Goal: Information Seeking & Learning: Learn about a topic

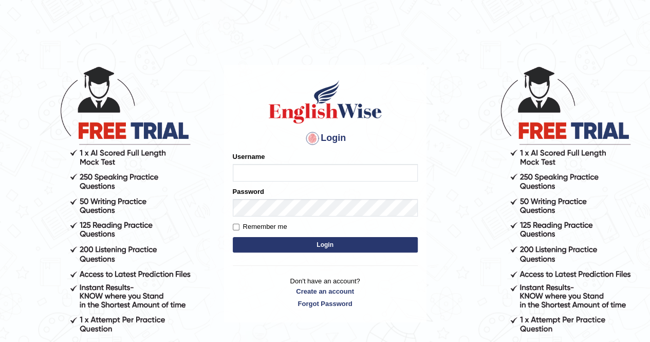
type input "Cjepkoech"
click at [286, 241] on button "Login" at bounding box center [325, 244] width 185 height 15
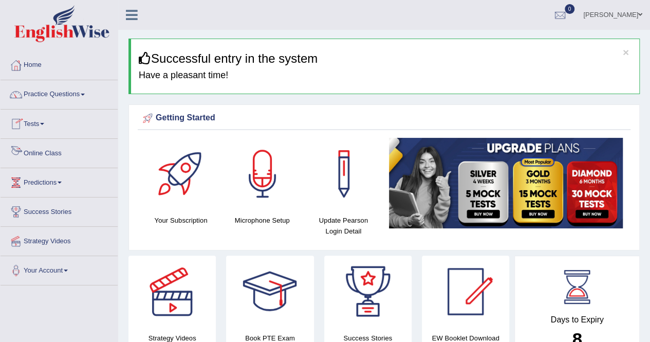
click at [46, 156] on link "Online Class" at bounding box center [59, 152] width 117 height 26
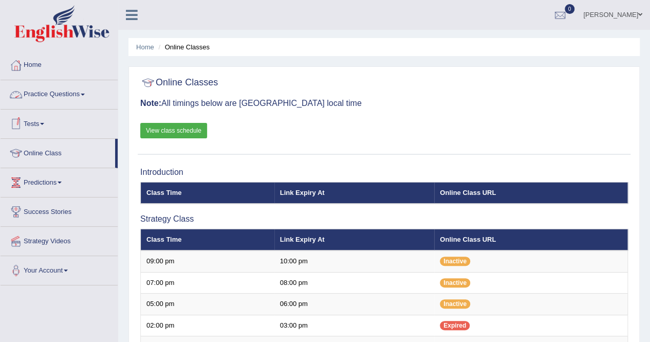
click at [74, 100] on link "Practice Questions" at bounding box center [59, 93] width 117 height 26
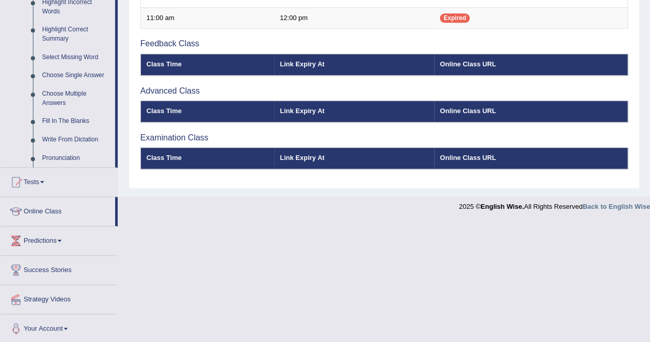
scroll to position [484, 0]
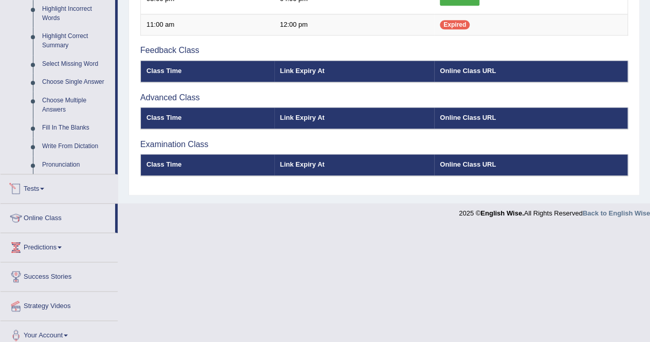
click at [70, 176] on link "Tests" at bounding box center [59, 187] width 117 height 26
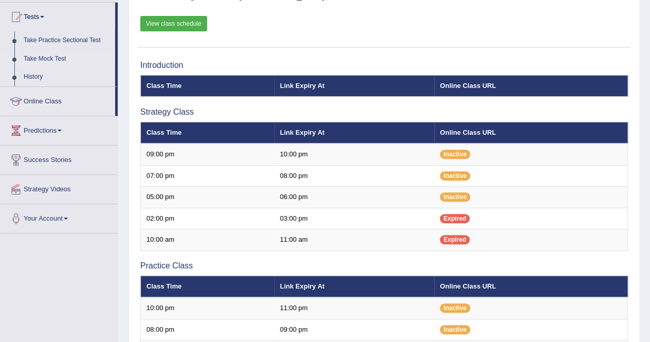
scroll to position [0, 0]
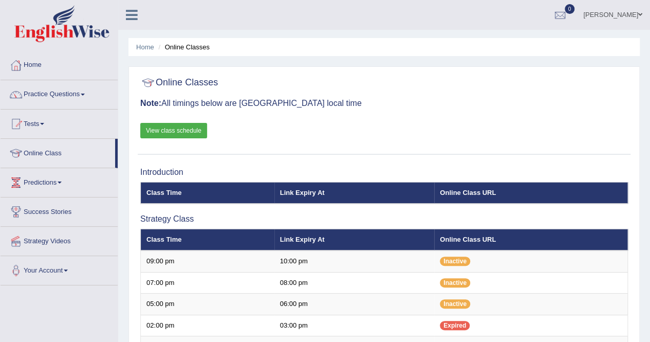
click at [86, 96] on link "Practice Questions" at bounding box center [59, 93] width 117 height 26
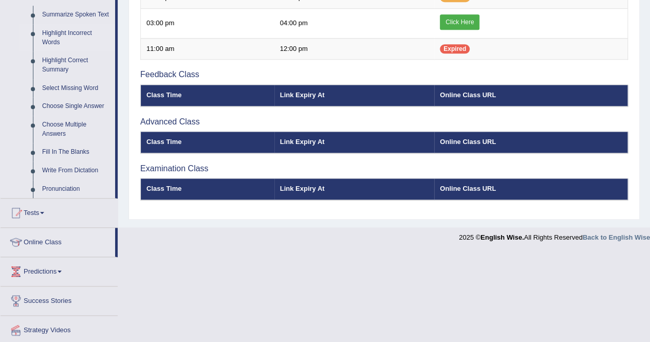
scroll to position [459, 0]
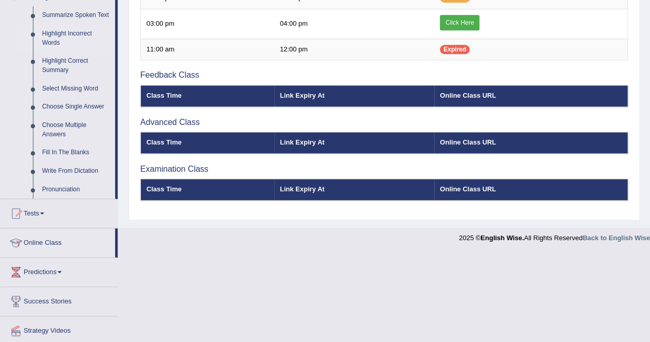
click at [47, 41] on link "Highlight Incorrect Words" at bounding box center [77, 38] width 78 height 27
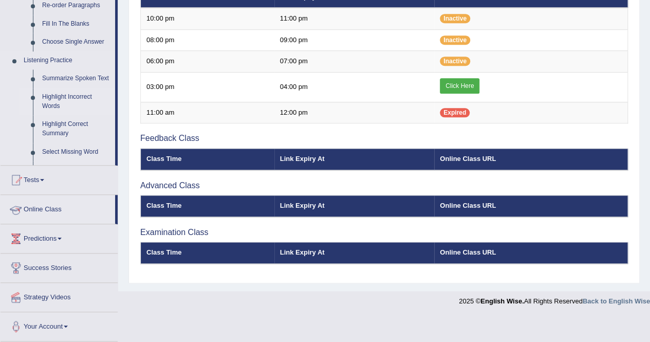
scroll to position [367, 0]
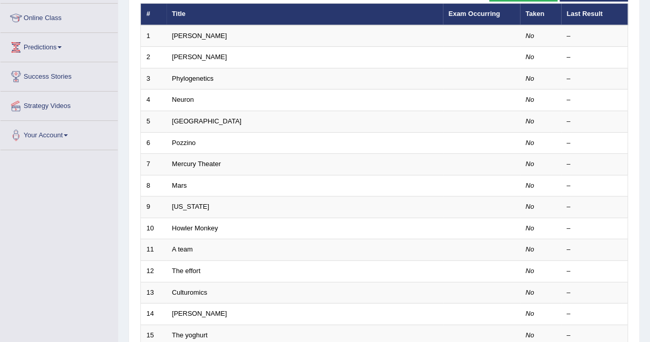
scroll to position [136, 0]
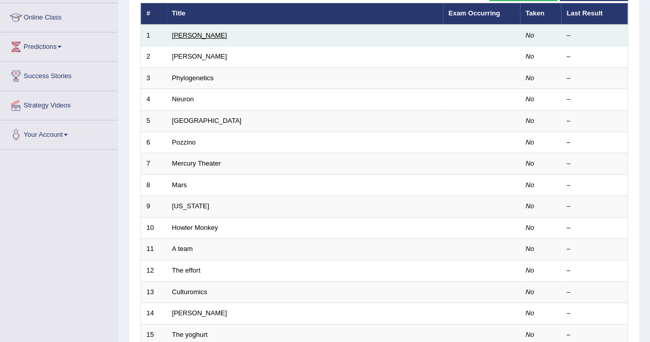
click at [188, 37] on link "Harold" at bounding box center [199, 35] width 55 height 8
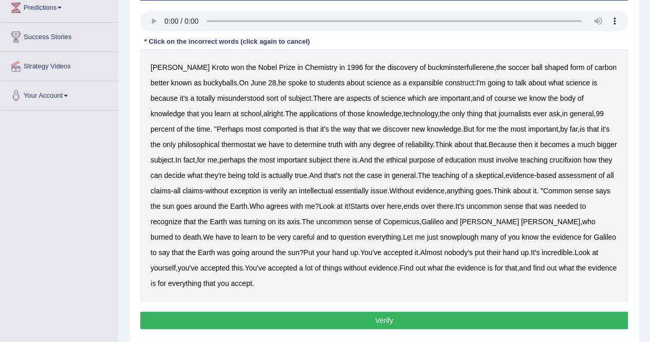
scroll to position [174, 0]
click at [435, 280] on div "Harold Kroto won the Nobel Prize in Chemistry in 1996 for the discovery of buck…" at bounding box center [384, 176] width 488 height 252
click at [415, 82] on b "expansible" at bounding box center [425, 83] width 34 height 8
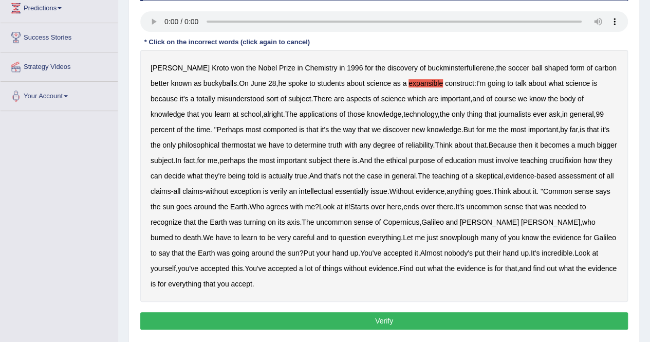
click at [221, 144] on b "thermostat" at bounding box center [238, 145] width 34 height 8
click at [567, 159] on b "crucifixion" at bounding box center [565, 160] width 32 height 8
click at [368, 192] on b "essentially" at bounding box center [351, 191] width 33 height 8
click at [440, 239] on b "snowplough" at bounding box center [459, 237] width 39 height 8
click at [377, 316] on button "Verify" at bounding box center [384, 320] width 488 height 17
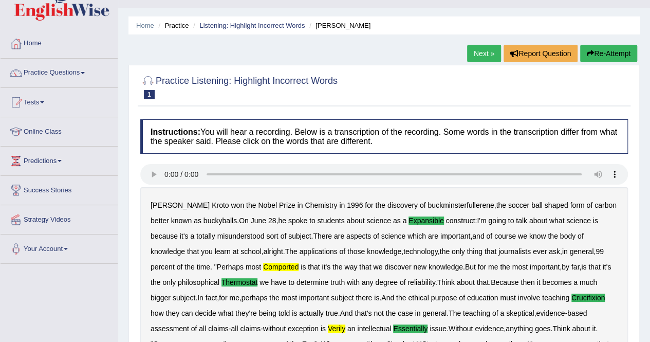
scroll to position [21, 0]
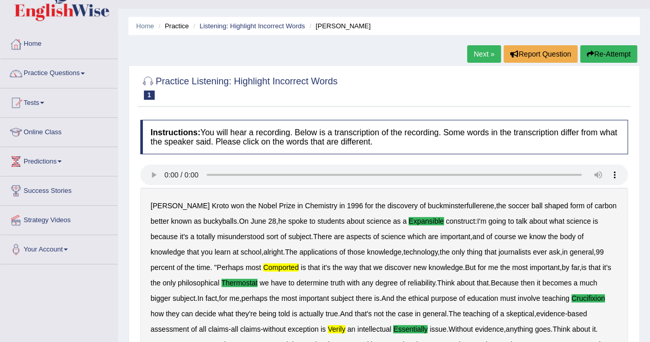
click at [484, 54] on link "Next »" at bounding box center [484, 53] width 34 height 17
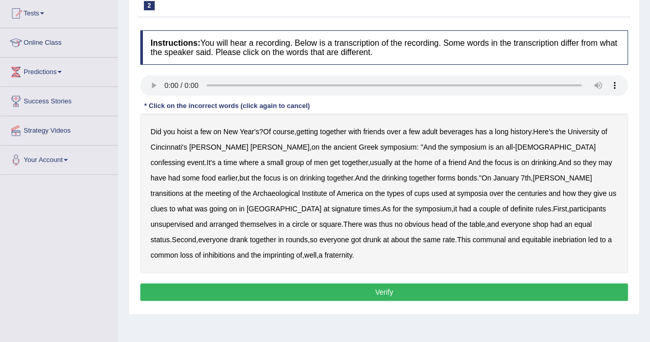
scroll to position [111, 0]
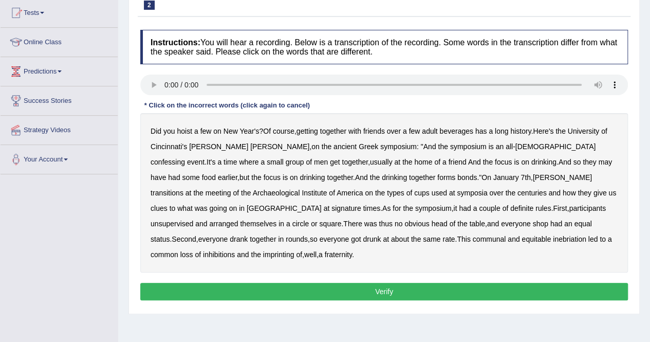
click at [185, 158] on b "confessing" at bounding box center [168, 162] width 34 height 8
click at [361, 204] on b "signature" at bounding box center [346, 208] width 30 height 8
click at [193, 219] on b "unsupervised" at bounding box center [172, 223] width 43 height 8
click at [294, 250] on b "imprinting" at bounding box center [278, 254] width 31 height 8
click at [425, 283] on button "Verify" at bounding box center [384, 291] width 488 height 17
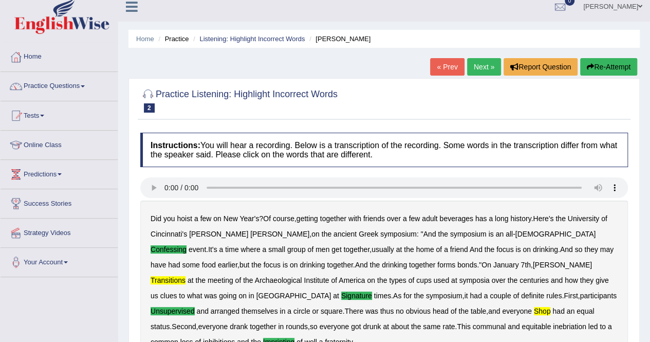
scroll to position [0, 0]
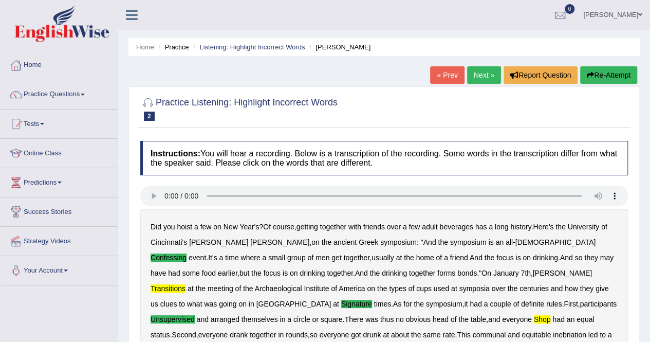
click at [478, 76] on link "Next »" at bounding box center [484, 74] width 34 height 17
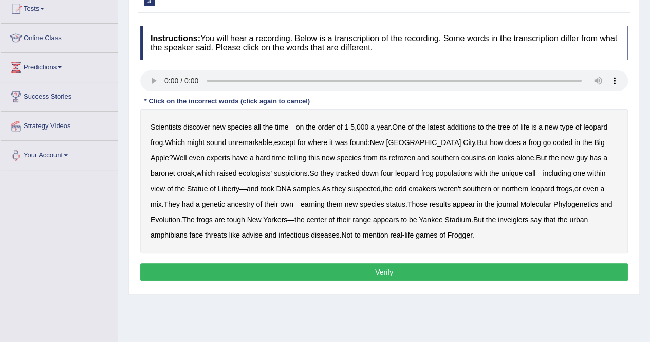
scroll to position [120, 0]
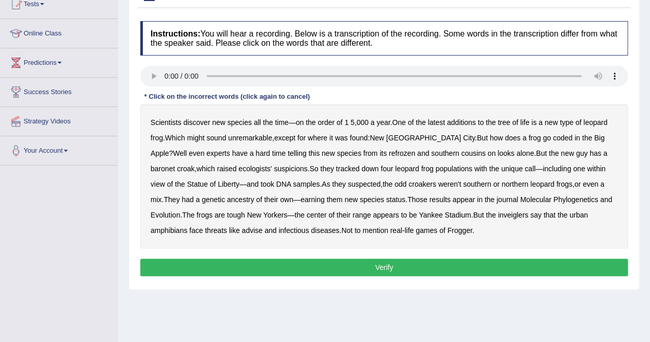
click at [553, 136] on b "coded" at bounding box center [563, 138] width 20 height 8
click at [175, 164] on b "baronet" at bounding box center [163, 168] width 24 height 8
click at [484, 208] on div "Scientists discover new species all the time — on the order of 1 5 , 000 a year…" at bounding box center [384, 176] width 488 height 144
click at [498, 217] on b "inveiglers" at bounding box center [513, 215] width 30 height 8
click at [498, 216] on b "inveiglers" at bounding box center [513, 215] width 30 height 8
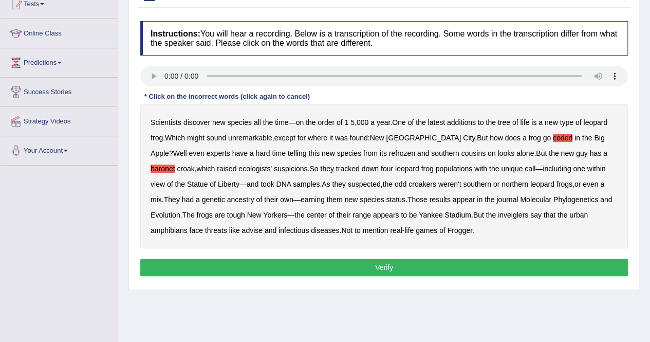
click at [498, 216] on b "inveiglers" at bounding box center [513, 215] width 30 height 8
click at [340, 269] on button "Verify" at bounding box center [384, 266] width 488 height 17
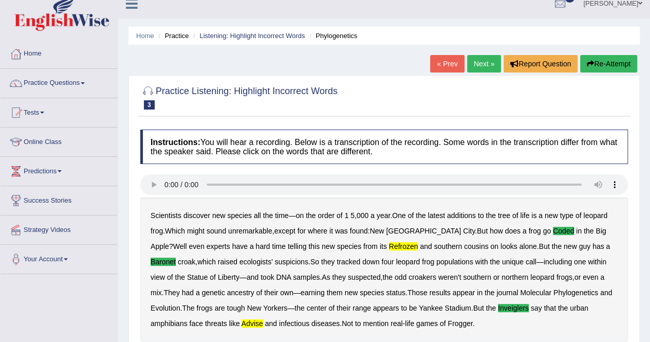
scroll to position [0, 0]
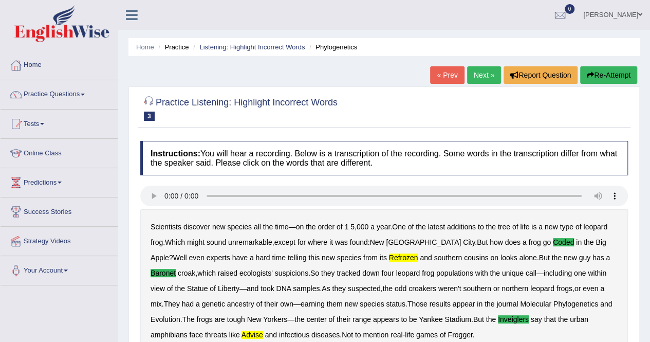
click at [480, 72] on link "Next »" at bounding box center [484, 74] width 34 height 17
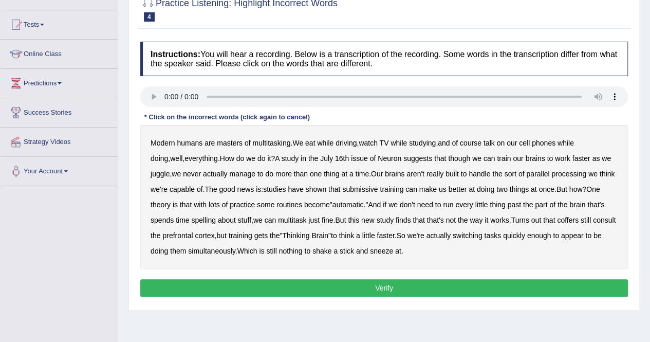
scroll to position [100, 0]
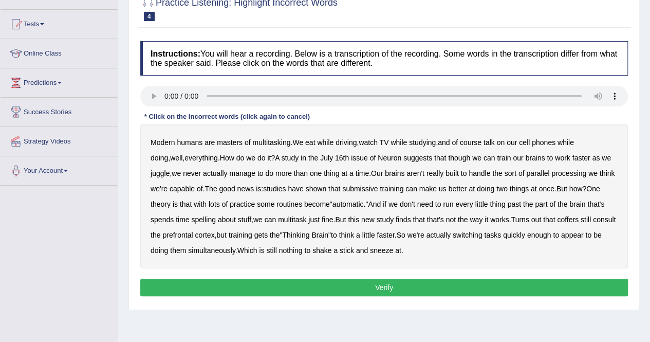
click at [349, 188] on b "submissive" at bounding box center [359, 188] width 35 height 8
click at [174, 215] on b "spends" at bounding box center [162, 219] width 23 height 8
click at [557, 220] on b "coffers" at bounding box center [568, 219] width 22 height 8
click at [374, 285] on button "Verify" at bounding box center [384, 286] width 488 height 17
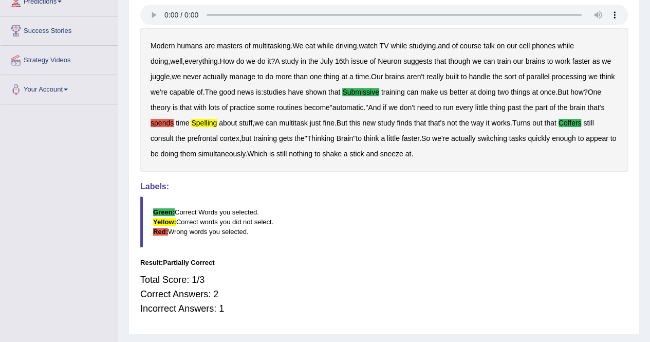
scroll to position [192, 0]
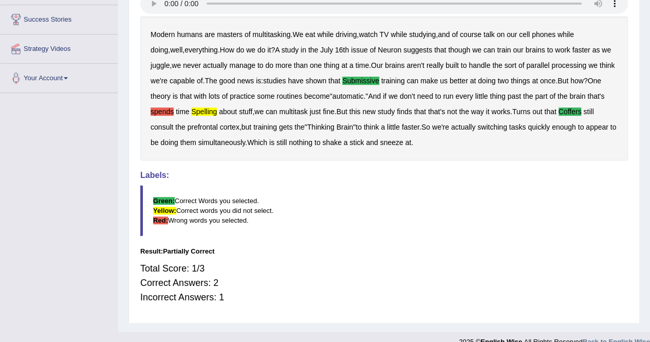
click at [483, 89] on div "Modern humans are masters of multitasking . We eat while driving , watch TV whi…" at bounding box center [384, 88] width 488 height 144
click at [461, 121] on div "Modern humans are masters of multitasking . We eat while driving , watch TV whi…" at bounding box center [384, 88] width 488 height 144
click at [477, 124] on b "switching" at bounding box center [492, 127] width 30 height 8
click at [455, 134] on div "Modern humans are masters of multitasking . We eat while driving , watch TV whi…" at bounding box center [384, 88] width 488 height 144
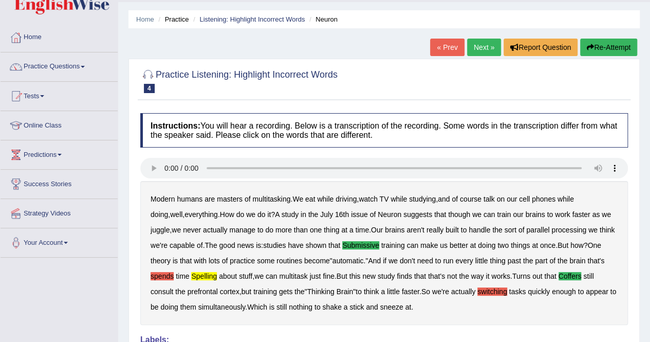
scroll to position [25, 0]
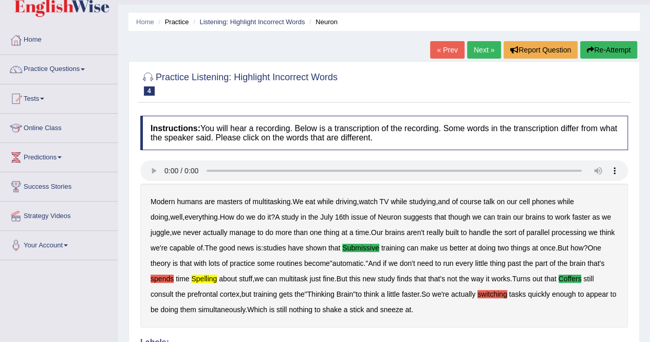
click at [71, 68] on link "Practice Questions" at bounding box center [59, 68] width 117 height 26
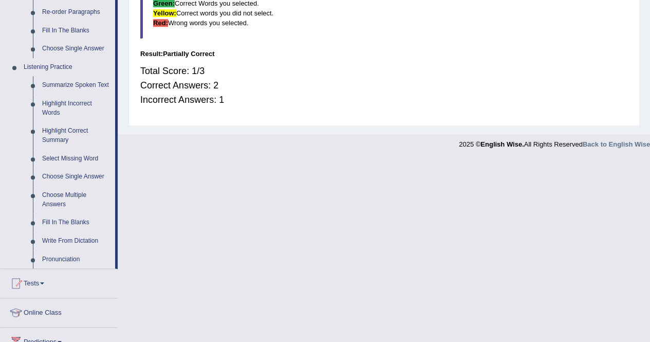
scroll to position [396, 0]
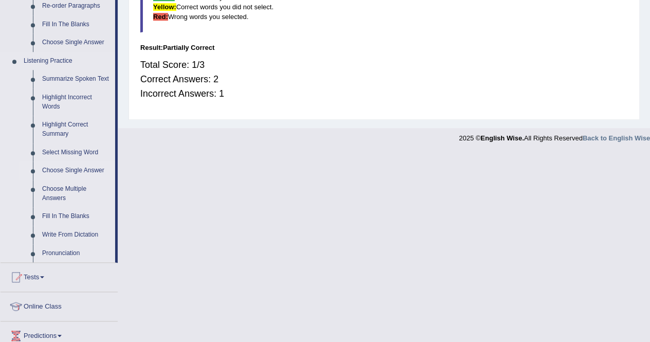
click at [85, 170] on link "Choose Single Answer" at bounding box center [77, 170] width 78 height 18
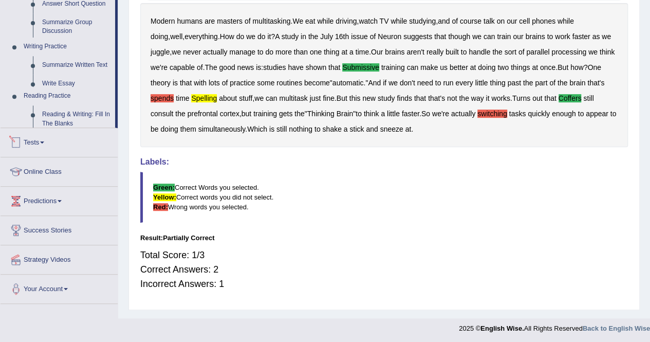
scroll to position [471, 0]
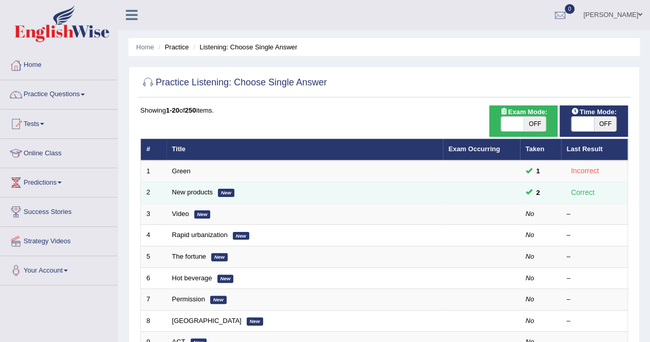
click at [201, 196] on td "New products New" at bounding box center [304, 193] width 276 height 22
click at [195, 194] on link "New products" at bounding box center [192, 192] width 41 height 8
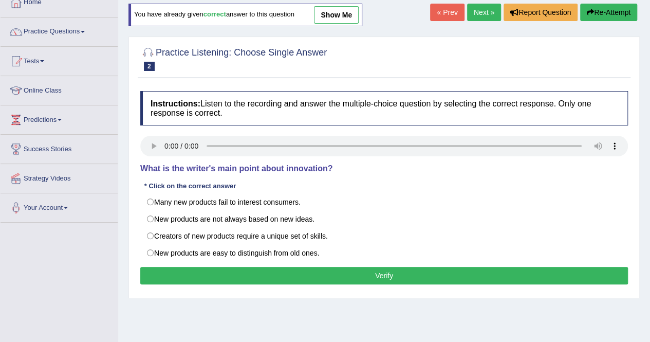
scroll to position [64, 0]
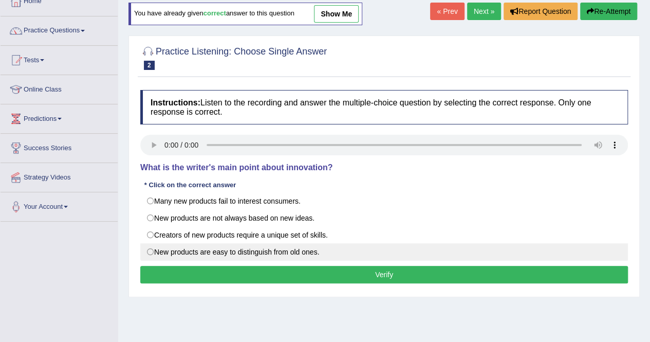
click at [187, 247] on label "New products are easy to distinguish from old ones." at bounding box center [384, 251] width 488 height 17
radio input "true"
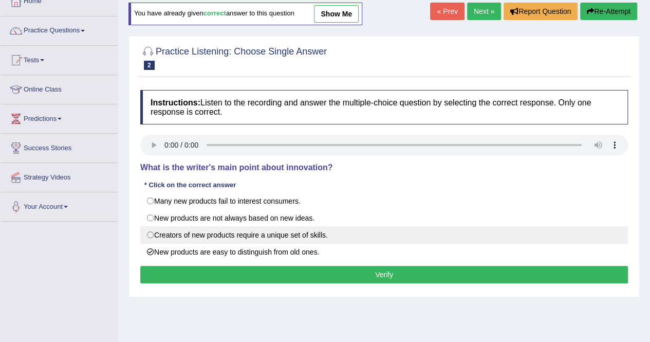
click at [183, 269] on button "Verify" at bounding box center [384, 274] width 488 height 17
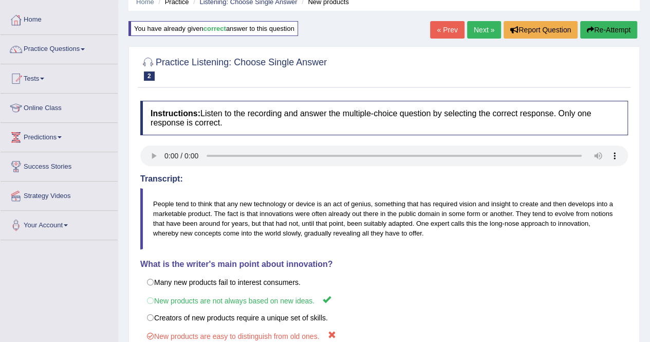
scroll to position [0, 0]
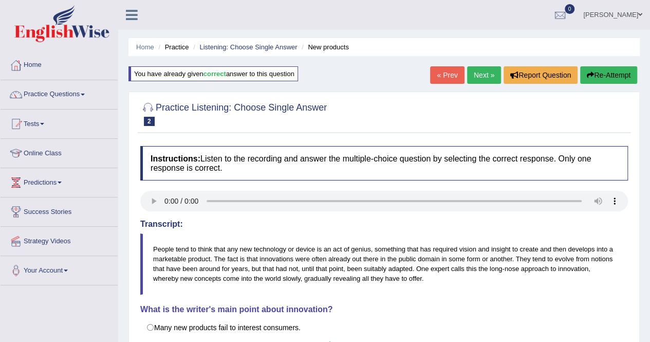
click at [473, 80] on link "Next »" at bounding box center [484, 74] width 34 height 17
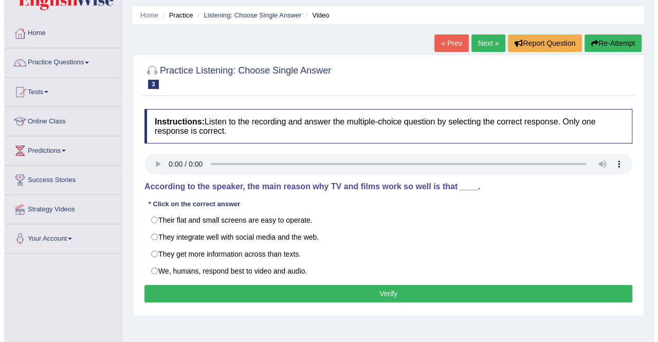
scroll to position [33, 0]
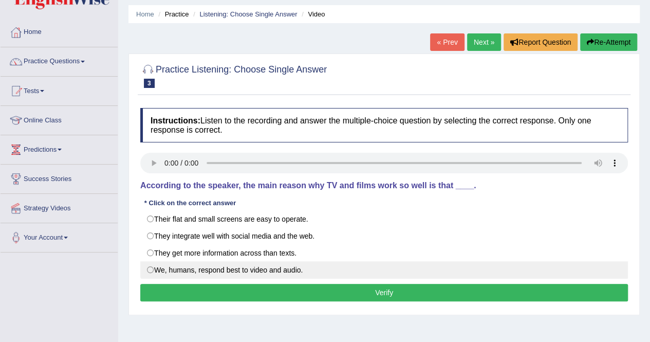
click at [147, 266] on label "We, humans, respond best to video and audio." at bounding box center [384, 269] width 488 height 17
radio input "true"
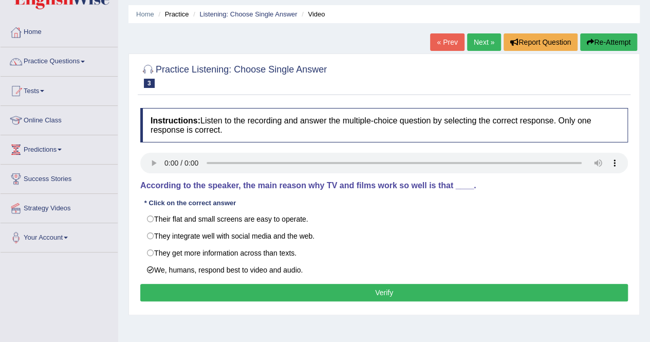
click at [362, 298] on button "Verify" at bounding box center [384, 292] width 488 height 17
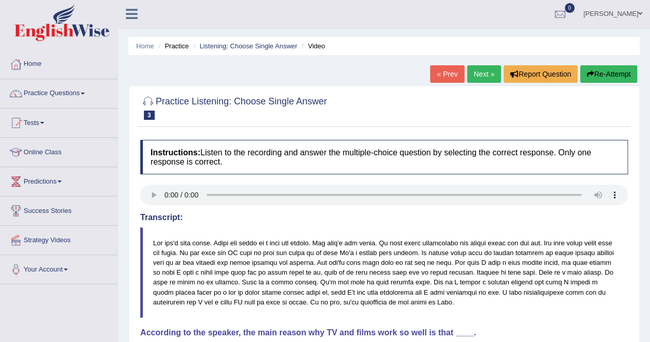
scroll to position [0, 0]
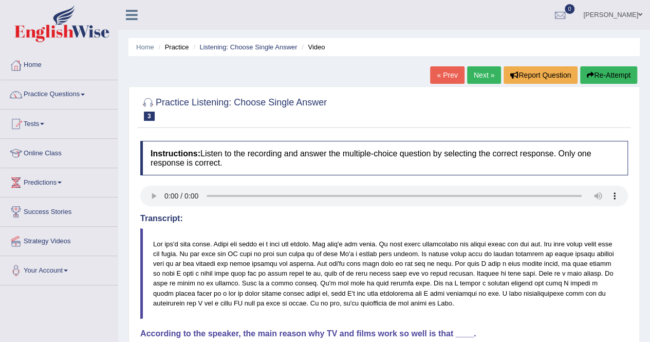
click at [478, 73] on link "Next »" at bounding box center [484, 74] width 34 height 17
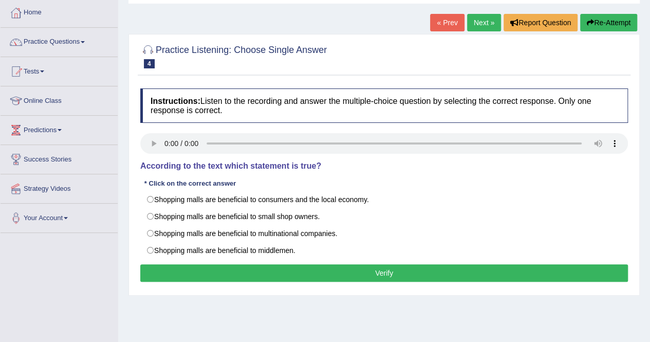
scroll to position [59, 0]
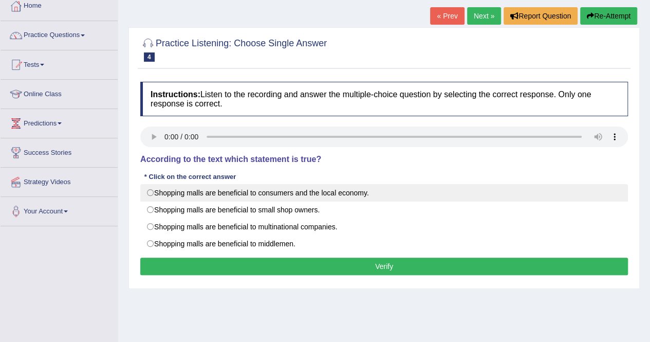
click at [283, 193] on label "Shopping malls are beneficial to consumers and the local economy." at bounding box center [384, 192] width 488 height 17
radio input "true"
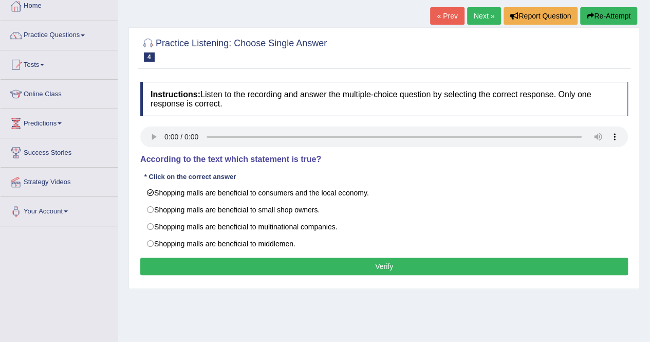
click at [268, 264] on button "Verify" at bounding box center [384, 265] width 488 height 17
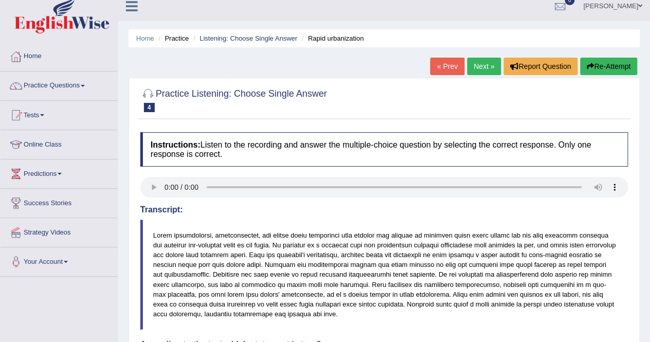
scroll to position [0, 0]
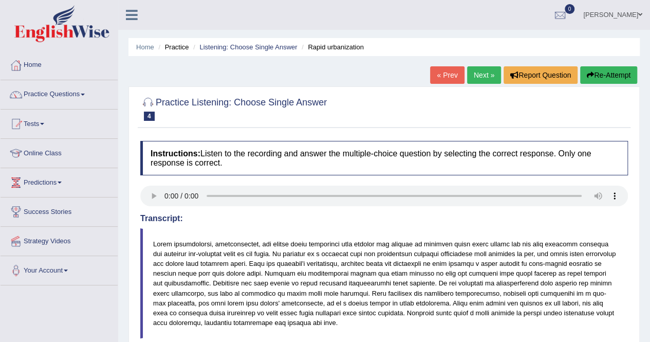
click at [476, 77] on link "Next »" at bounding box center [484, 74] width 34 height 17
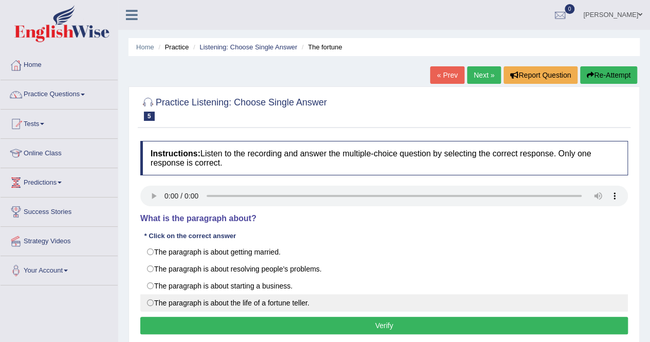
click at [150, 300] on label "The paragraph is about the life of a fortune teller." at bounding box center [384, 302] width 488 height 17
radio input "true"
click at [150, 299] on label "The paragraph is about the life of a fortune teller." at bounding box center [384, 302] width 488 height 17
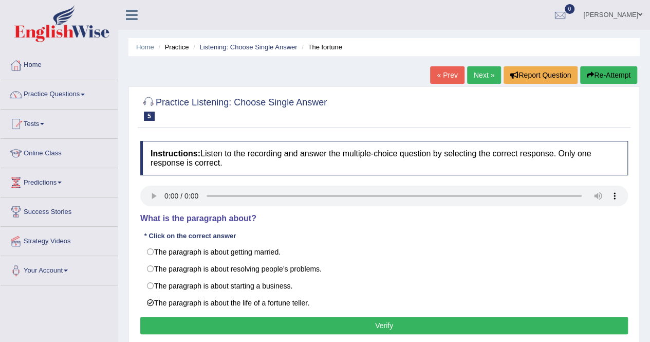
click at [294, 323] on button "Verify" at bounding box center [384, 324] width 488 height 17
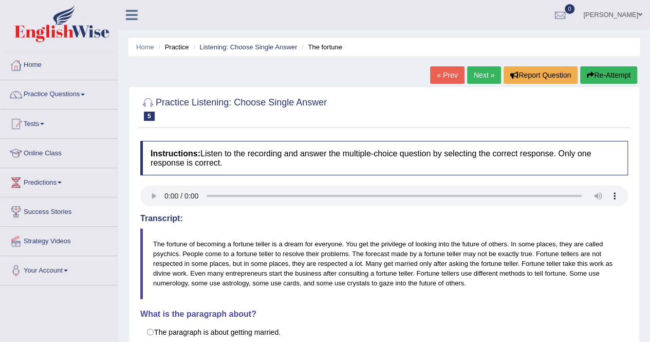
click at [481, 77] on link "Next »" at bounding box center [484, 74] width 34 height 17
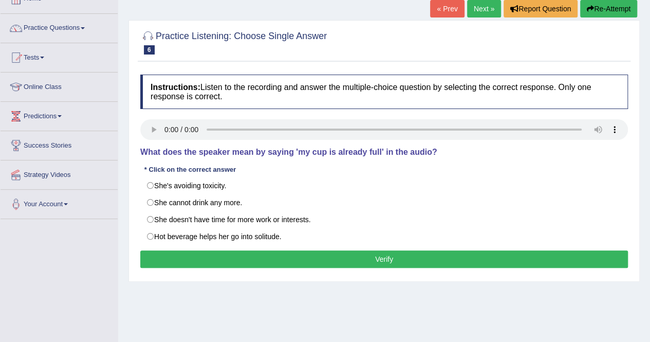
scroll to position [67, 0]
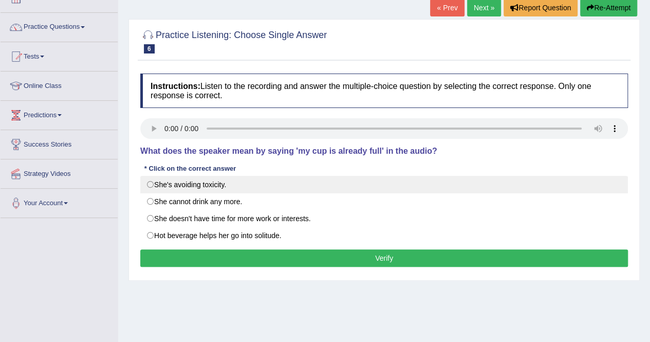
click at [218, 182] on label "She's avoiding toxicity." at bounding box center [384, 184] width 488 height 17
radio input "true"
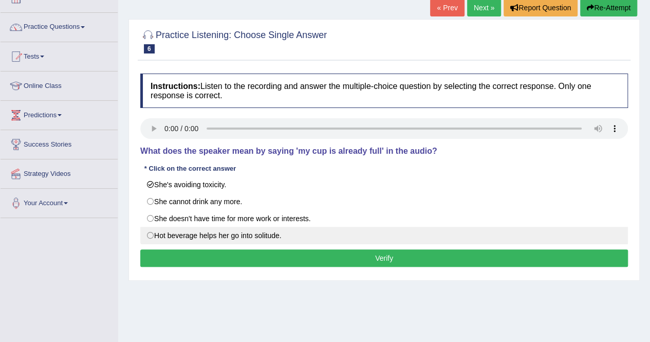
click at [312, 253] on button "Verify" at bounding box center [384, 257] width 488 height 17
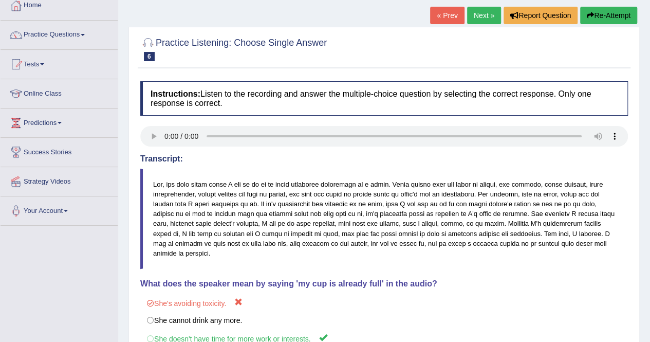
scroll to position [54, 0]
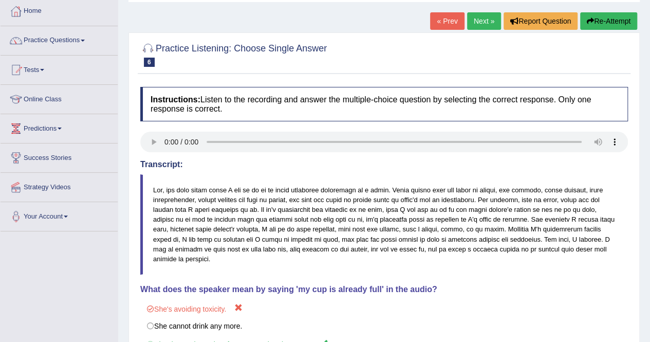
click at [477, 24] on link "Next »" at bounding box center [484, 20] width 34 height 17
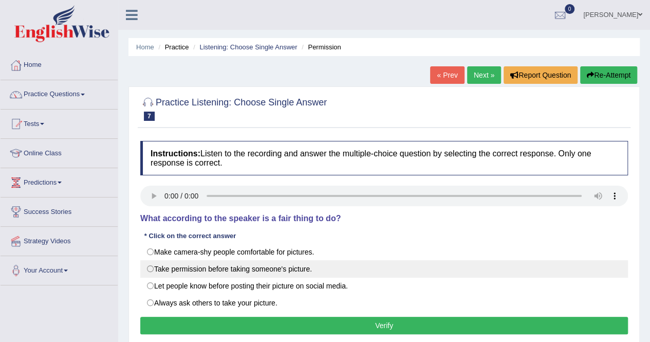
click at [273, 270] on label "Take permission before taking someone's picture." at bounding box center [384, 268] width 488 height 17
radio input "true"
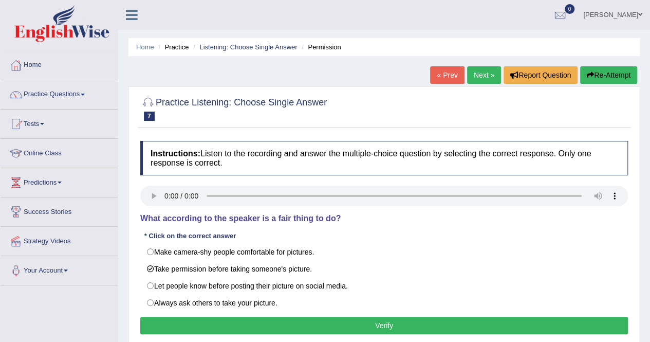
click at [358, 327] on button "Verify" at bounding box center [384, 324] width 488 height 17
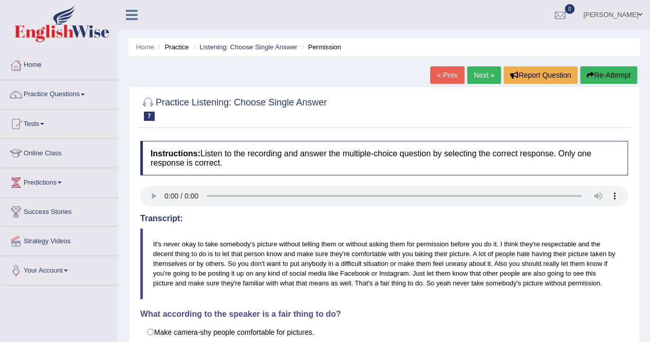
click at [480, 74] on link "Next »" at bounding box center [484, 74] width 34 height 17
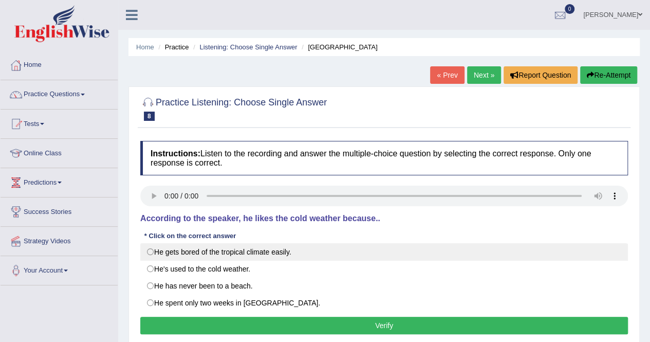
click at [187, 247] on label "He gets bored of the tropical climate easily." at bounding box center [384, 251] width 488 height 17
radio input "true"
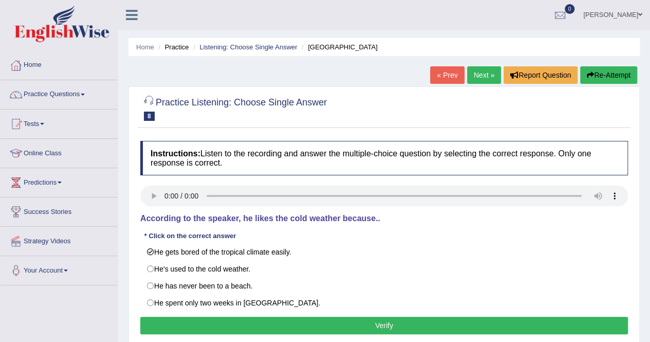
click at [301, 324] on button "Verify" at bounding box center [384, 324] width 488 height 17
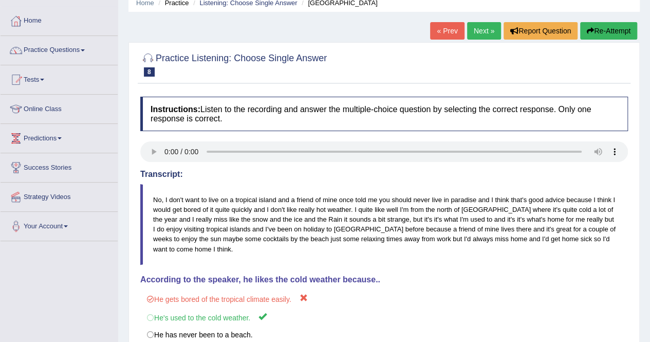
scroll to position [37, 0]
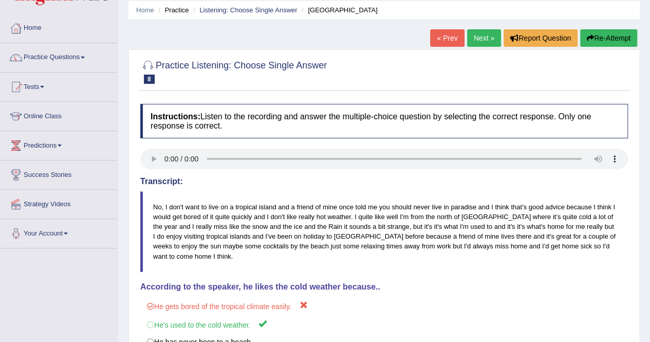
click at [481, 36] on link "Next »" at bounding box center [484, 37] width 34 height 17
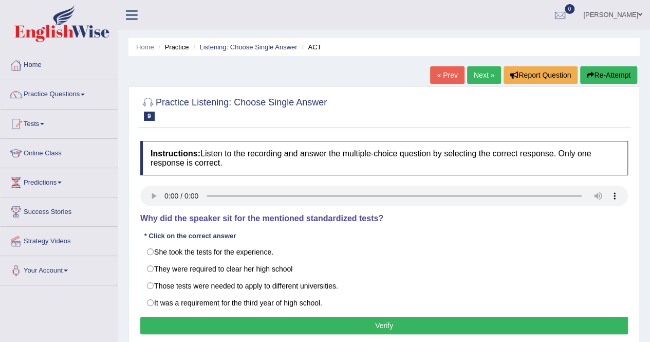
click at [408, 217] on h4 "Why did the speaker sit for the mentioned standardized tests?" at bounding box center [384, 218] width 488 height 9
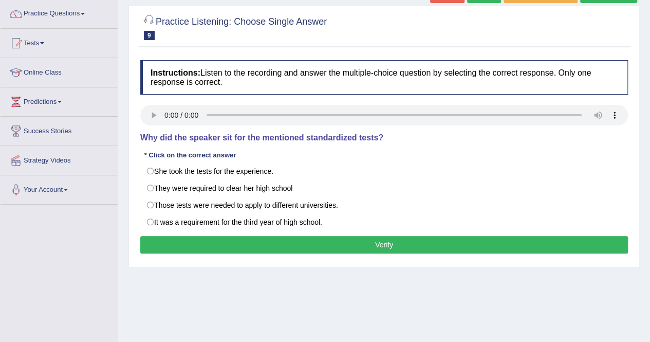
scroll to position [82, 0]
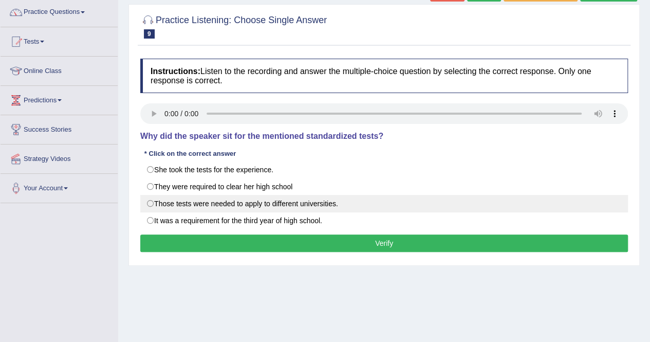
click at [146, 200] on label "Those tests were needed to apply to different universities." at bounding box center [384, 203] width 488 height 17
radio input "true"
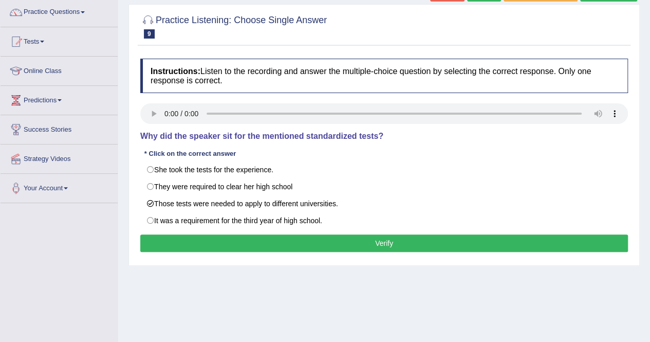
click at [198, 239] on button "Verify" at bounding box center [384, 242] width 488 height 17
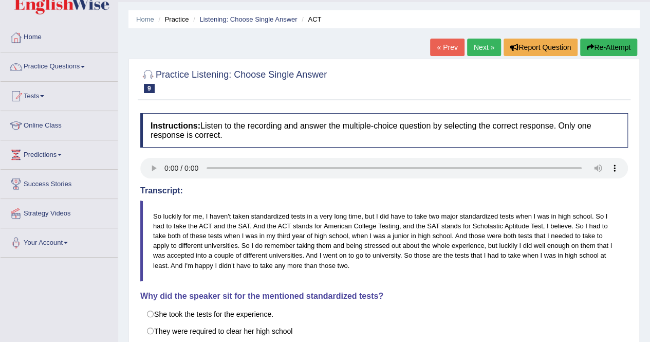
scroll to position [0, 0]
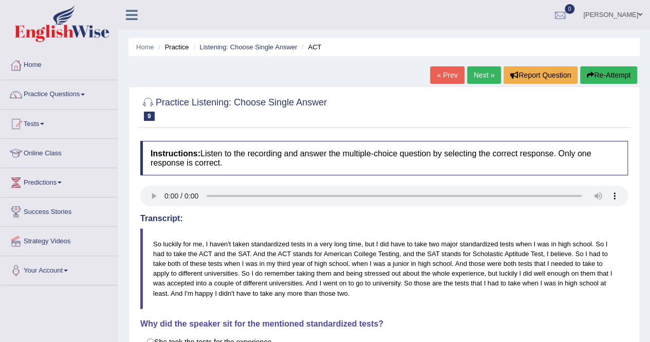
click at [477, 73] on link "Next »" at bounding box center [484, 74] width 34 height 17
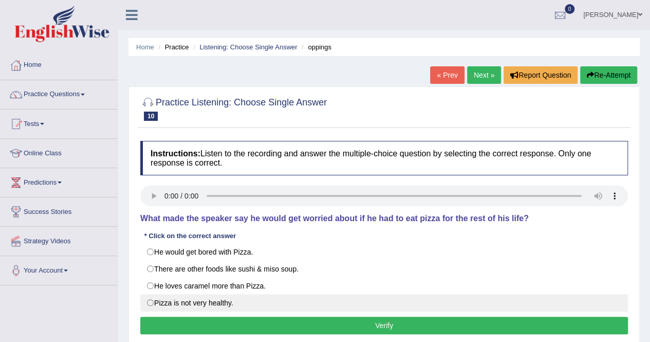
click at [239, 299] on label "Pizza is not very healthy." at bounding box center [384, 302] width 488 height 17
radio input "true"
click at [238, 299] on label "Pizza is not very healthy." at bounding box center [384, 302] width 488 height 17
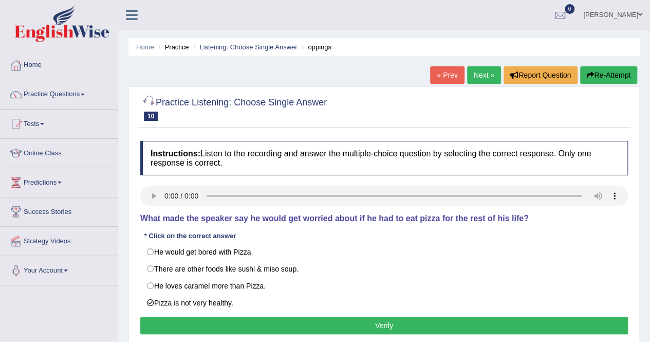
click at [361, 323] on button "Verify" at bounding box center [384, 324] width 488 height 17
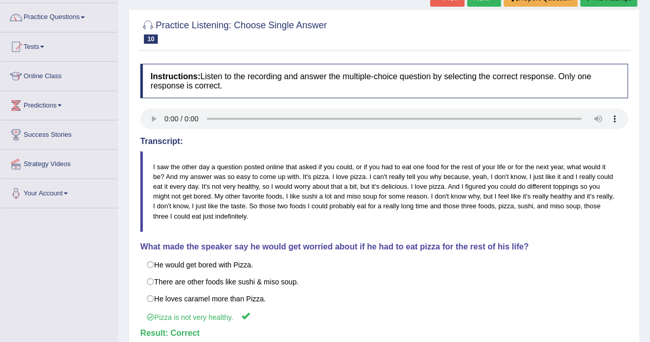
scroll to position [86, 0]
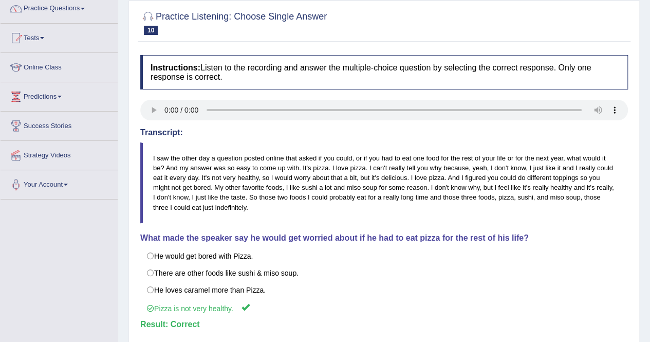
click at [402, 209] on blockquote "I saw the other day a question posted online that asked if you could, or if you…" at bounding box center [384, 182] width 488 height 81
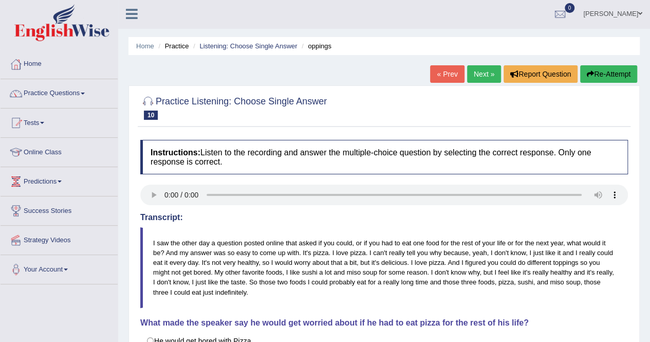
scroll to position [0, 0]
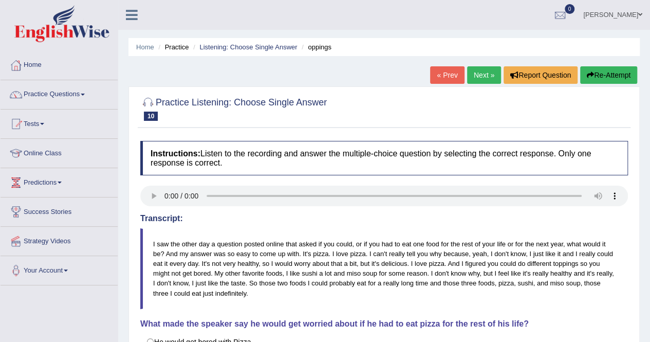
click at [481, 74] on link "Next »" at bounding box center [484, 74] width 34 height 17
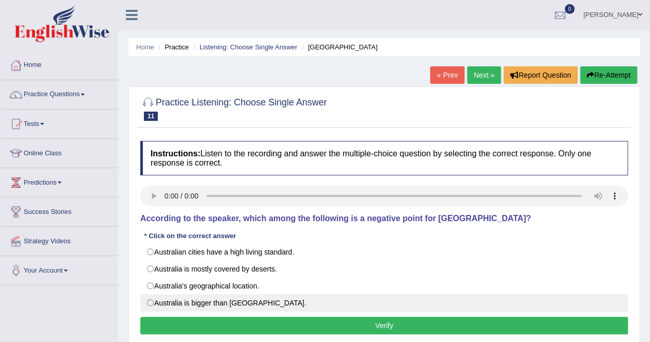
click at [154, 305] on label "Australia is bigger than [GEOGRAPHIC_DATA]." at bounding box center [384, 302] width 488 height 17
radio input "true"
click at [177, 324] on button "Verify" at bounding box center [384, 324] width 488 height 17
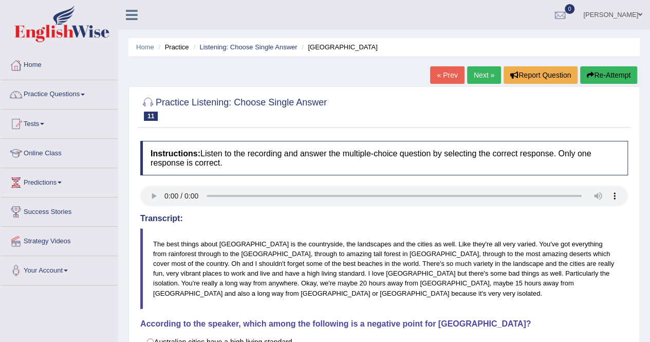
click at [84, 88] on link "Practice Questions" at bounding box center [59, 93] width 117 height 26
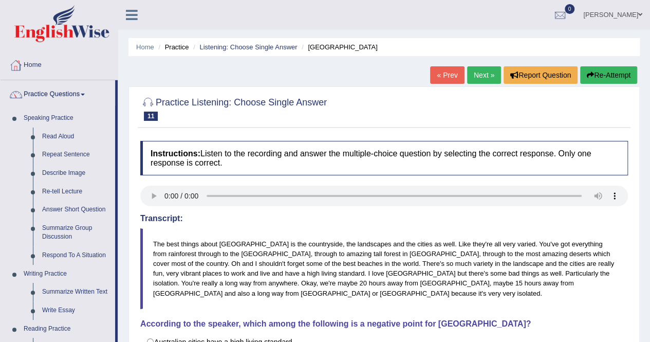
click at [40, 68] on link "Home" at bounding box center [59, 64] width 117 height 26
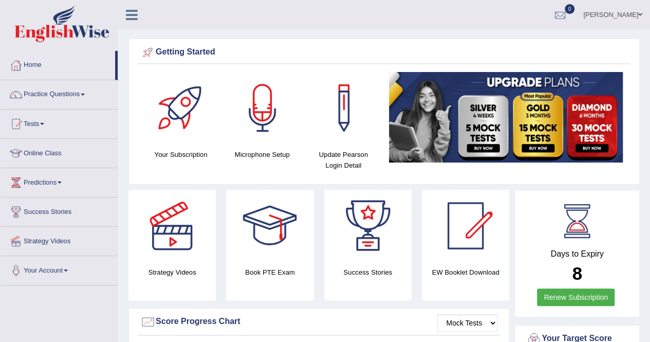
click at [396, 273] on h4 "Success Stories" at bounding box center [367, 272] width 87 height 11
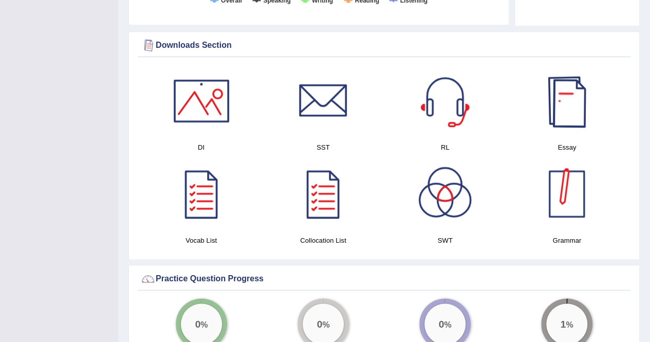
scroll to position [486, 0]
click at [499, 199] on link at bounding box center [444, 194] width 111 height 72
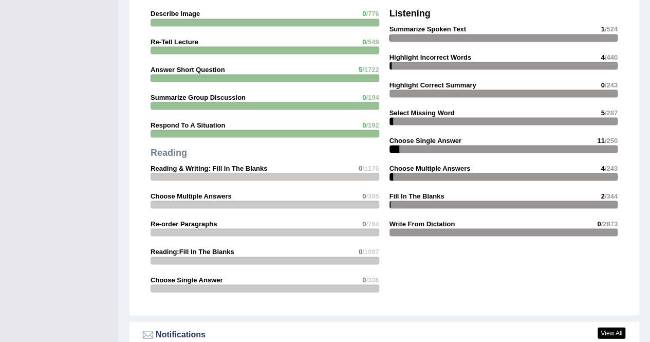
click at [385, 124] on div "Writing Summarize Written Text 0 /599 Write Essay 0 /602 Listening Summarize Sp…" at bounding box center [503, 90] width 239 height 314
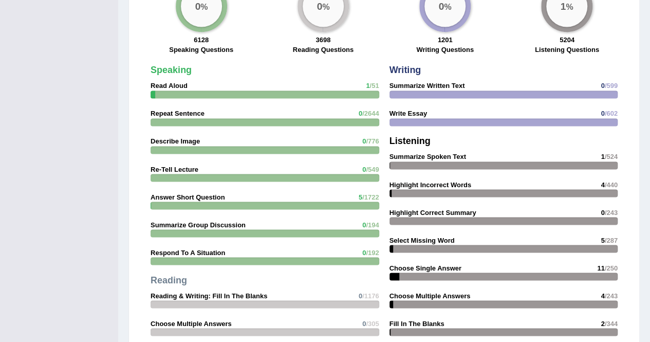
scroll to position [801, 0]
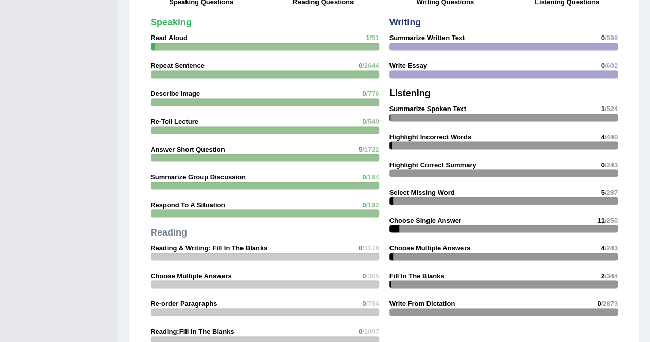
click at [326, 228] on h4 "Reading" at bounding box center [265, 232] width 229 height 10
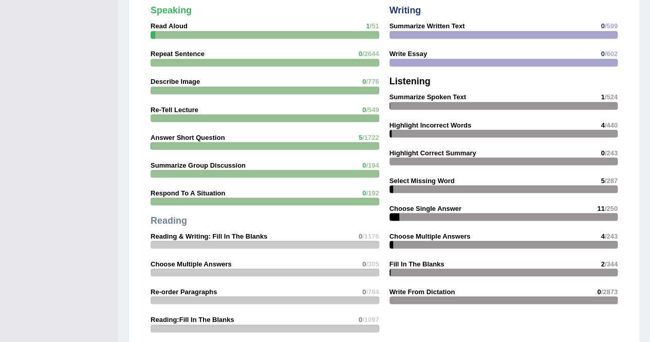
scroll to position [864, 0]
click at [269, 304] on div "Speaking Read Aloud 1 /51 Repeat Sentence 0 /2644 Describe Image 0 /776 Re-Tell…" at bounding box center [264, 184] width 239 height 369
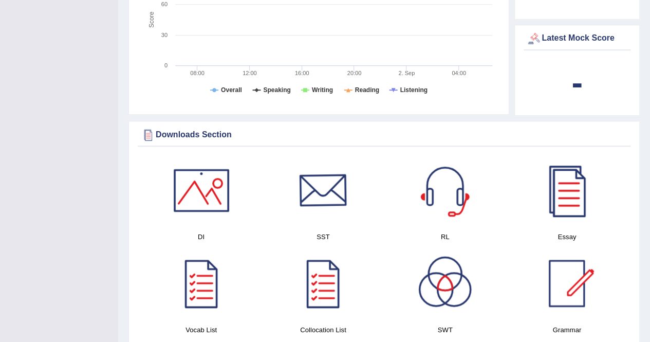
scroll to position [392, 0]
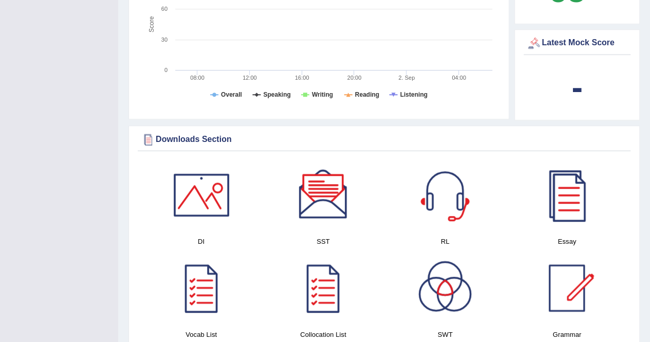
click at [584, 206] on div at bounding box center [567, 195] width 72 height 72
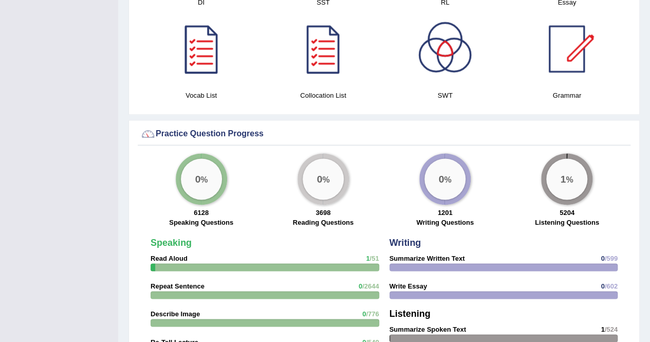
scroll to position [637, 0]
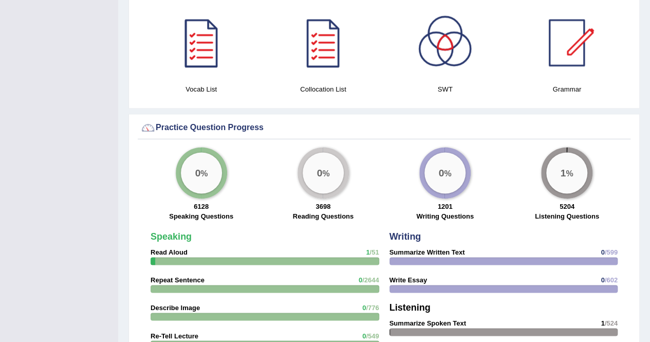
click at [205, 170] on div "0 %" at bounding box center [201, 172] width 41 height 41
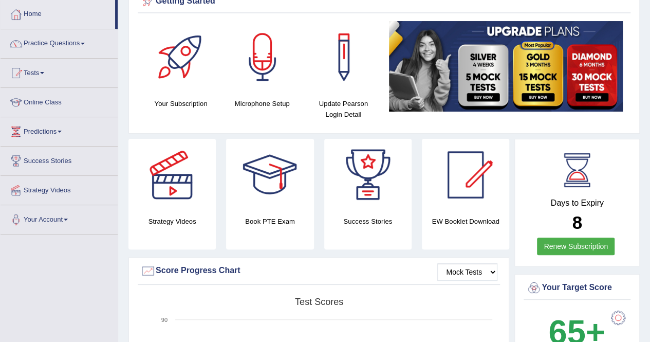
scroll to position [0, 0]
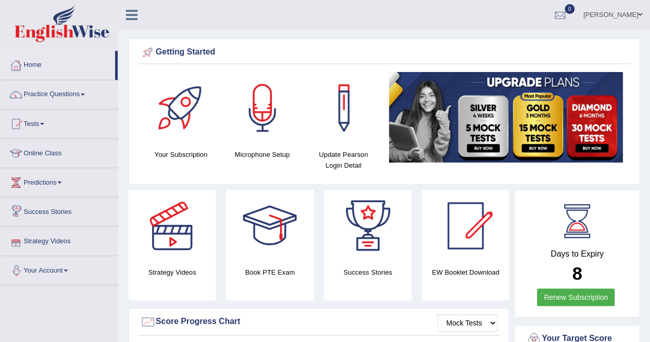
click at [83, 91] on link "Practice Questions" at bounding box center [59, 93] width 117 height 26
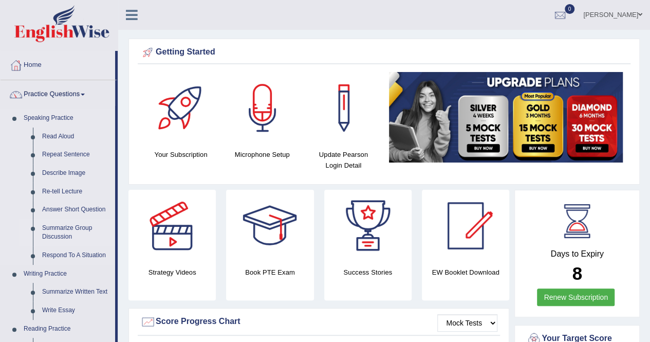
click at [79, 236] on link "Summarize Group Discussion" at bounding box center [77, 232] width 78 height 27
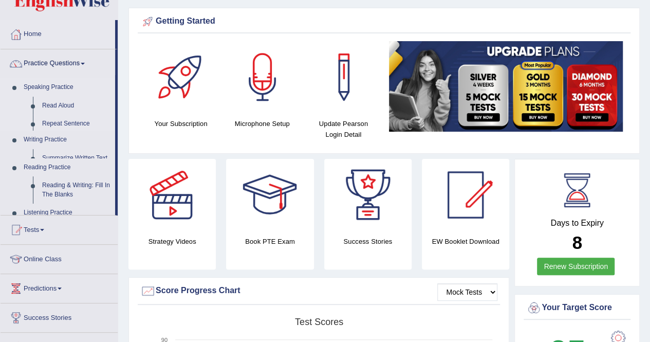
scroll to position [31, 0]
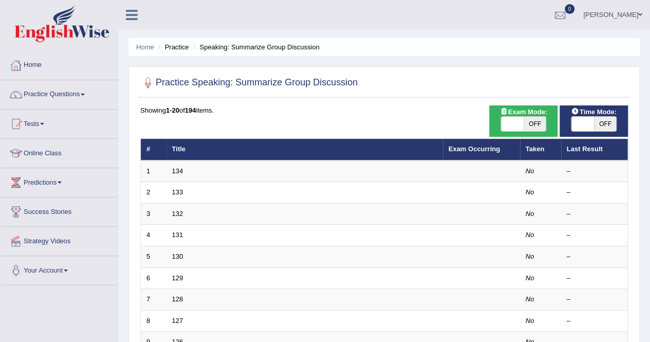
click at [91, 91] on link "Practice Questions" at bounding box center [59, 93] width 117 height 26
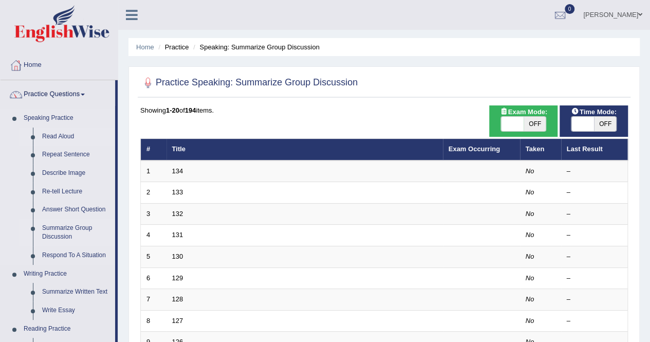
click at [66, 132] on link "Read Aloud" at bounding box center [77, 136] width 78 height 18
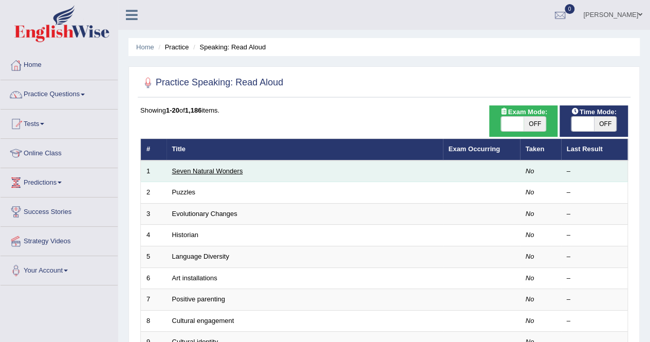
click at [219, 171] on link "Seven Natural Wonders" at bounding box center [207, 171] width 71 height 8
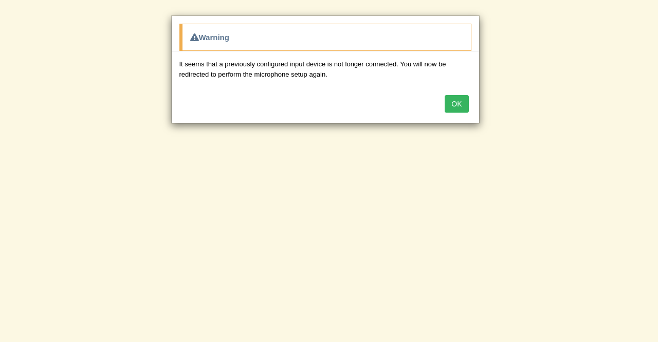
click at [448, 102] on button "OK" at bounding box center [456, 103] width 24 height 17
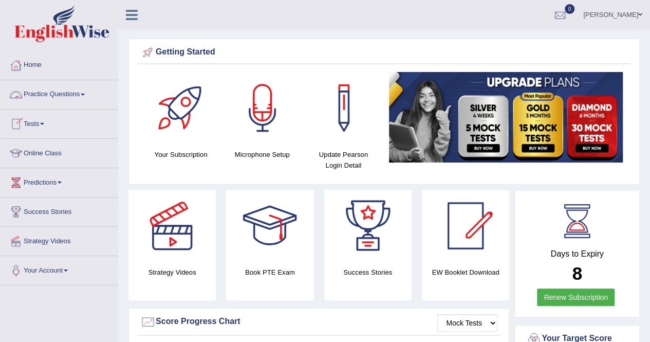
click at [62, 99] on link "Practice Questions" at bounding box center [59, 93] width 117 height 26
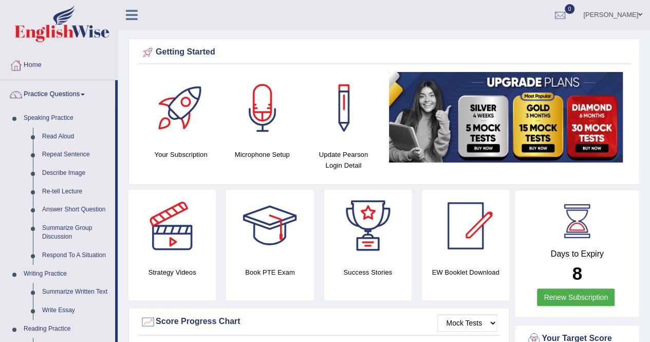
click at [57, 136] on link "Read Aloud" at bounding box center [77, 136] width 78 height 18
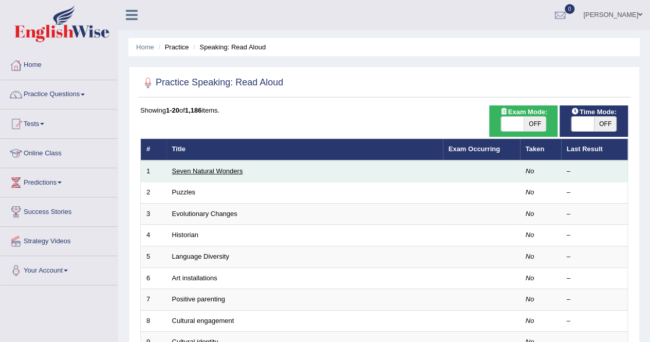
click at [184, 168] on link "Seven Natural Wonders" at bounding box center [207, 171] width 71 height 8
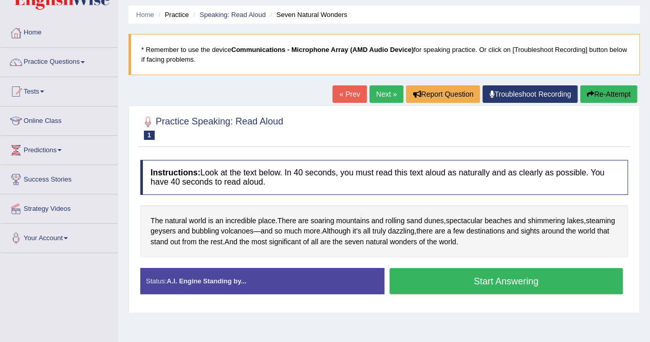
scroll to position [33, 0]
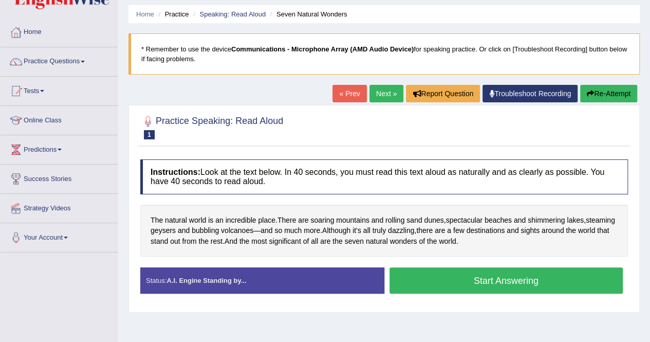
click at [445, 273] on button "Start Answering" at bounding box center [506, 280] width 234 height 26
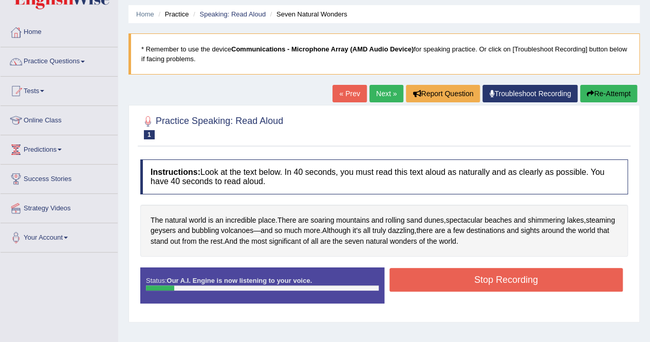
click at [445, 273] on button "Stop Recording" at bounding box center [506, 280] width 234 height 24
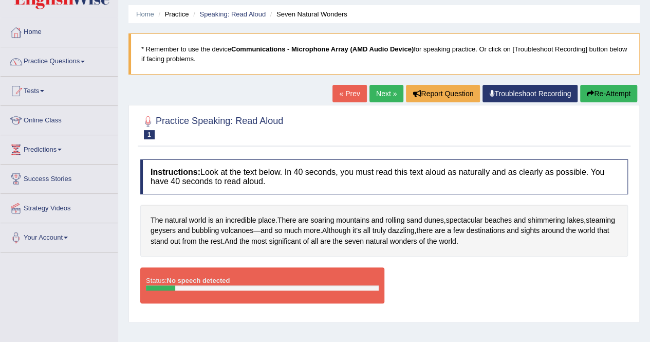
click at [345, 98] on link "« Prev" at bounding box center [349, 93] width 34 height 17
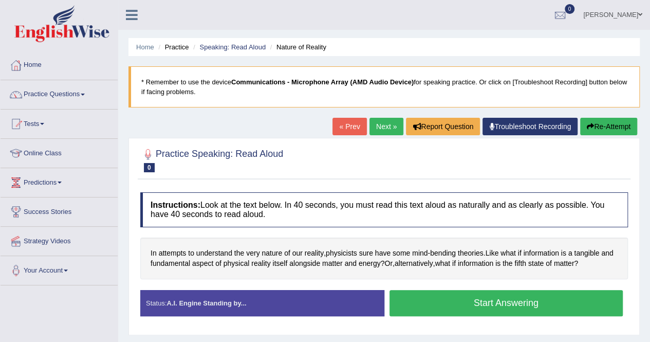
click at [349, 128] on link "« Prev" at bounding box center [349, 126] width 34 height 17
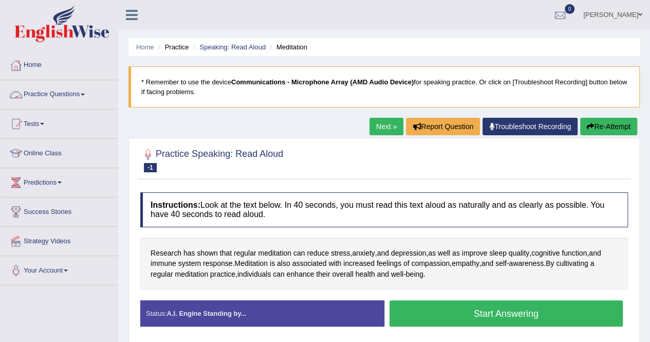
click at [80, 89] on link "Practice Questions" at bounding box center [59, 93] width 117 height 26
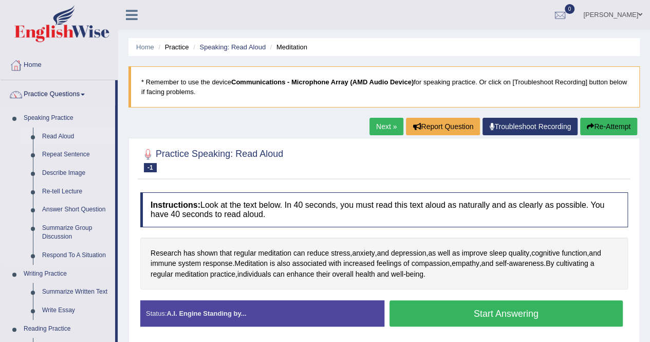
click at [69, 142] on link "Read Aloud" at bounding box center [77, 136] width 78 height 18
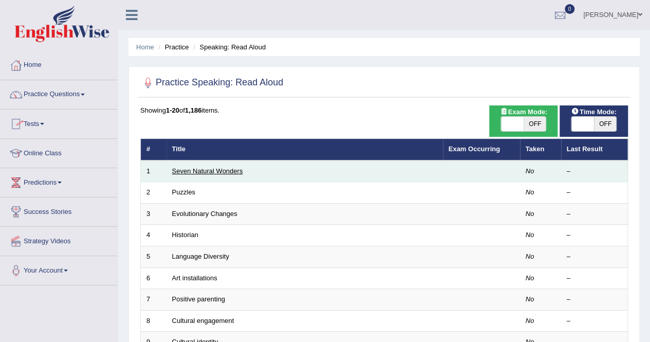
click at [190, 172] on link "Seven Natural Wonders" at bounding box center [207, 171] width 71 height 8
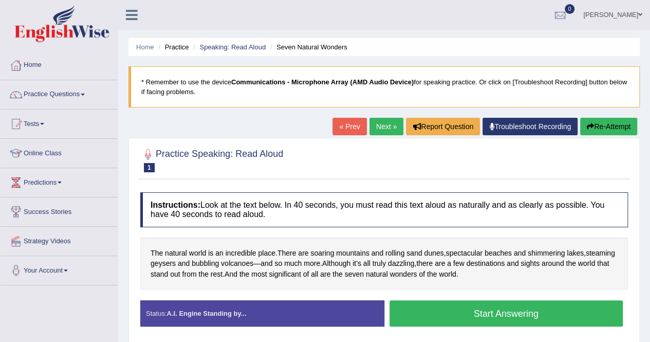
click at [447, 309] on button "Start Answering" at bounding box center [506, 313] width 234 height 26
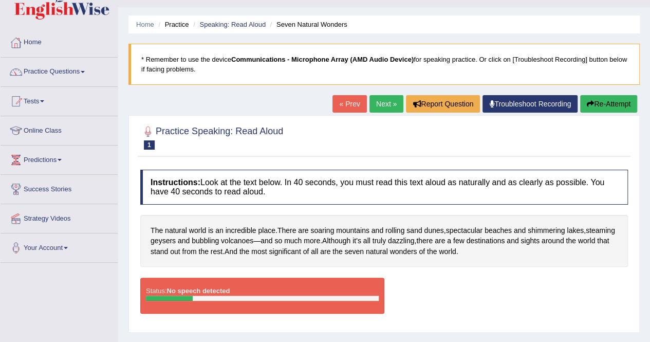
scroll to position [22, 0]
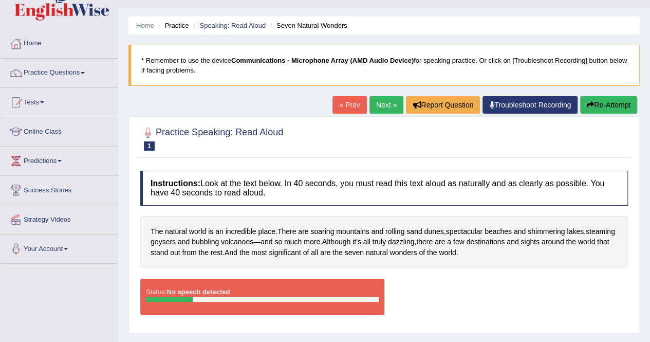
click at [607, 104] on button "Re-Attempt" at bounding box center [608, 104] width 57 height 17
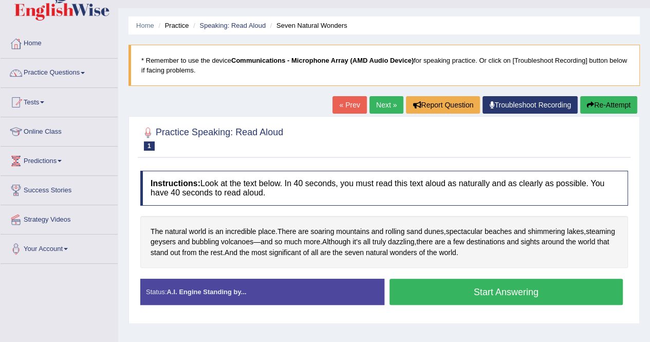
click at [447, 290] on button "Start Answering" at bounding box center [506, 291] width 234 height 26
